Goal: Task Accomplishment & Management: Complete application form

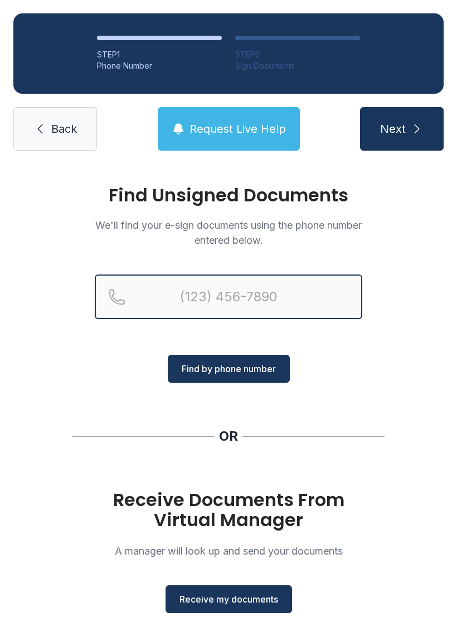
click at [291, 292] on input "Reservation phone number" at bounding box center [229, 296] width 268 height 45
type input "("
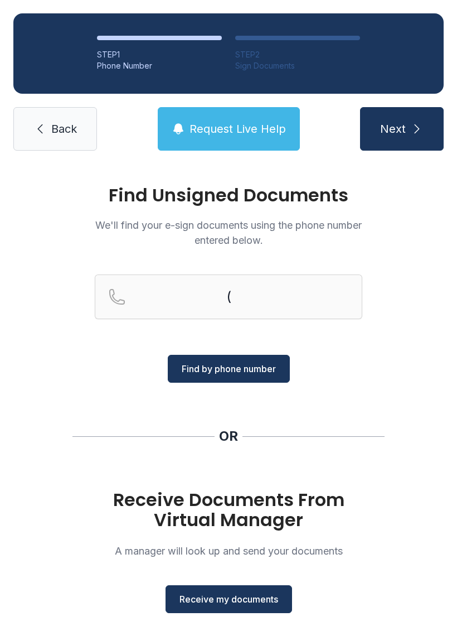
click at [425, 364] on div "Find Unsigned Documents We'll find your e-sign documents using the phone number…" at bounding box center [228, 411] width 457 height 494
click at [259, 598] on span "Receive my documents" at bounding box center [229, 598] width 99 height 13
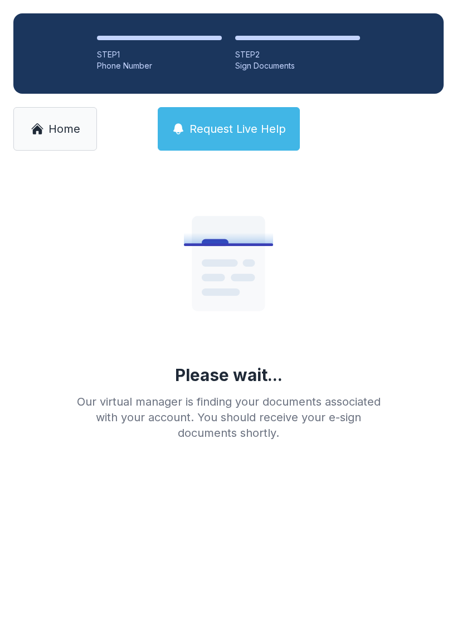
click at [74, 131] on span "Home" at bounding box center [65, 129] width 32 height 16
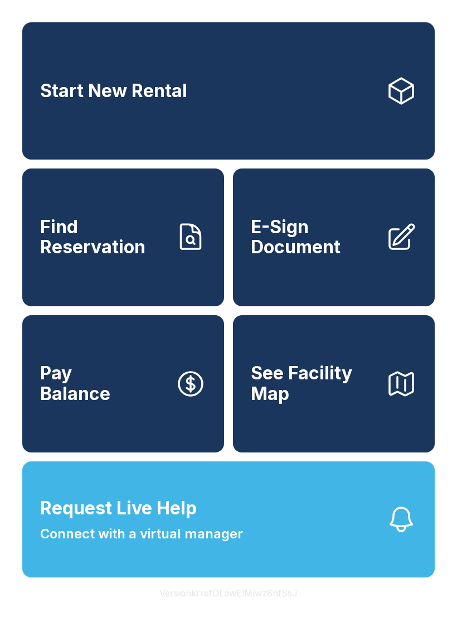
click at [359, 258] on span "E-Sign Document" at bounding box center [314, 237] width 126 height 41
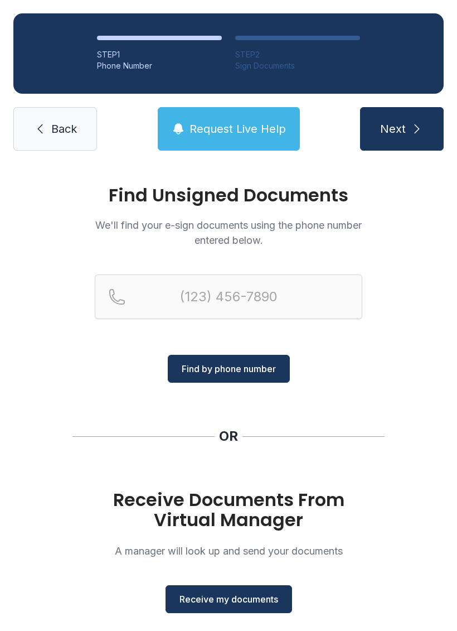
click at [242, 586] on button "Receive my documents" at bounding box center [229, 599] width 127 height 28
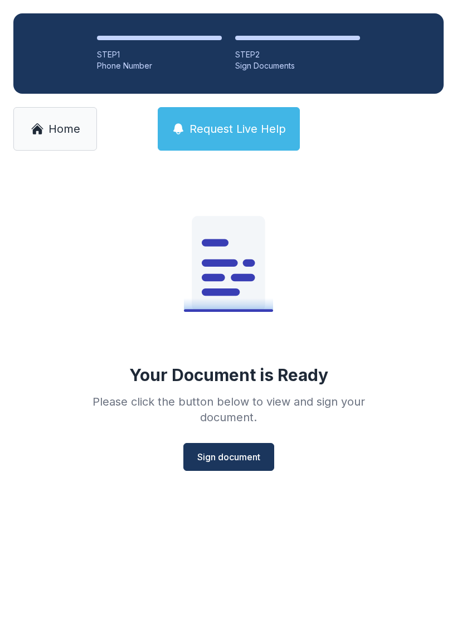
click at [258, 461] on span "Sign document" at bounding box center [228, 456] width 63 height 13
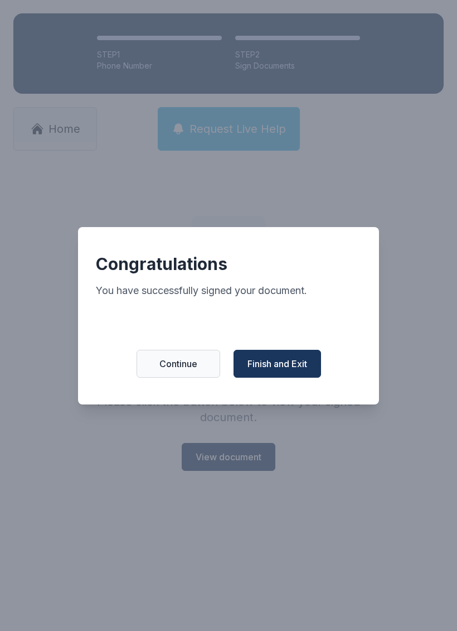
click at [292, 370] on span "Finish and Exit" at bounding box center [278, 363] width 60 height 13
